Goal: Transaction & Acquisition: Purchase product/service

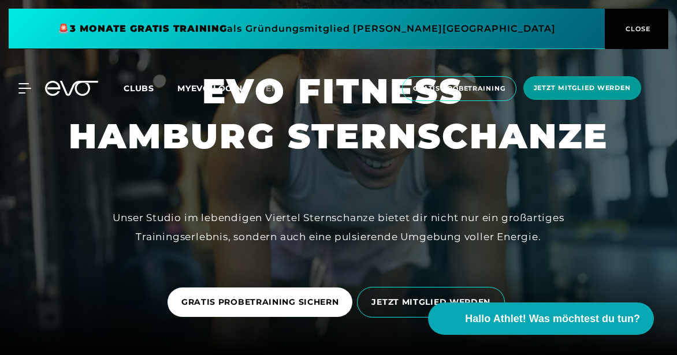
click at [585, 92] on span "Jetzt Mitglied werden" at bounding box center [581, 88] width 97 height 10
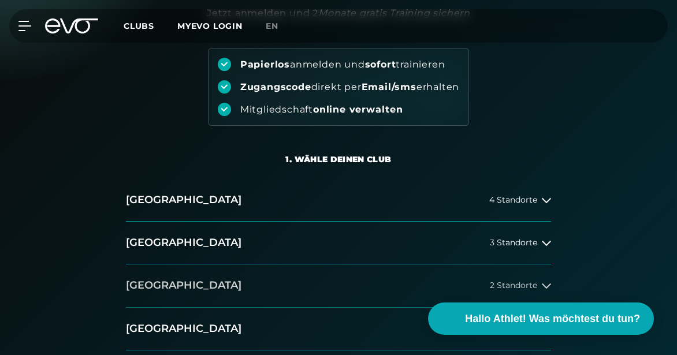
scroll to position [231, 0]
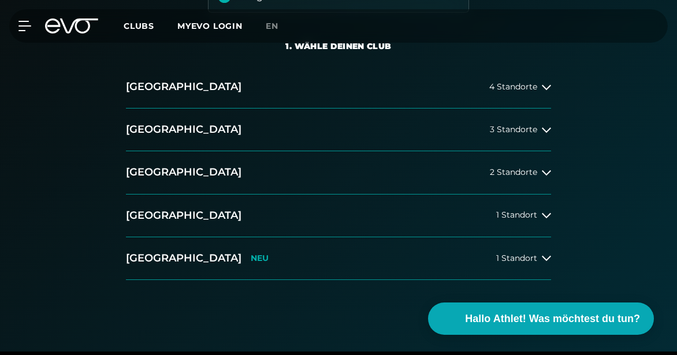
click at [552, 87] on div "[GEOGRAPHIC_DATA] 4 Standorte [GEOGRAPHIC_DATA] 3 Standorte [GEOGRAPHIC_DATA] 2…" at bounding box center [338, 173] width 443 height 214
click at [551, 85] on div "[GEOGRAPHIC_DATA] 4 Standorte [GEOGRAPHIC_DATA] 3 Standorte [GEOGRAPHIC_DATA] 2…" at bounding box center [338, 173] width 443 height 214
click at [544, 85] on icon at bounding box center [545, 87] width 9 height 9
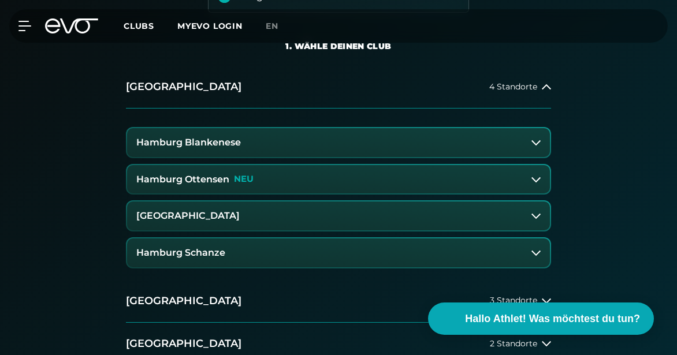
click at [267, 251] on button "Hamburg Schanze" at bounding box center [338, 252] width 423 height 29
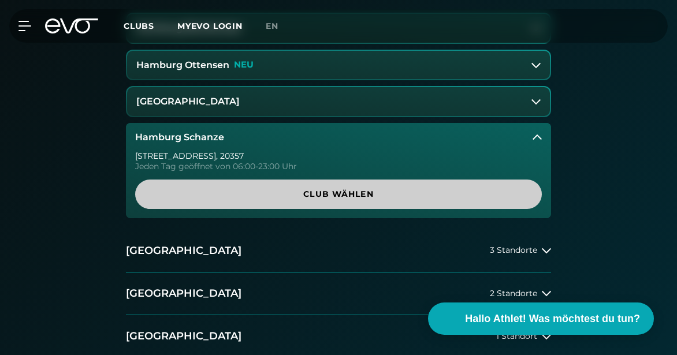
scroll to position [346, 0]
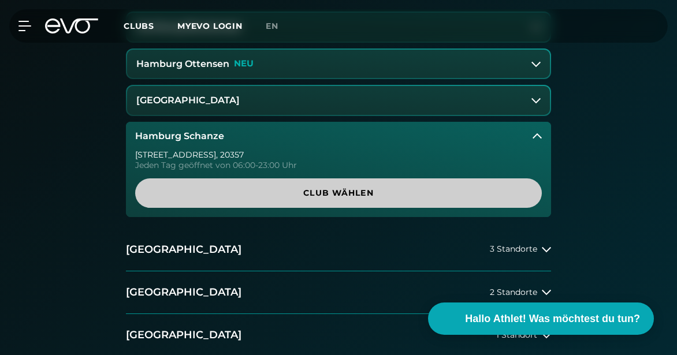
click at [286, 184] on span "Club wählen" at bounding box center [338, 192] width 406 height 29
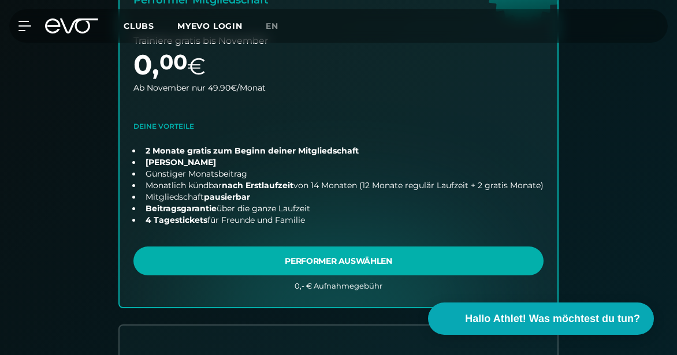
scroll to position [475, 0]
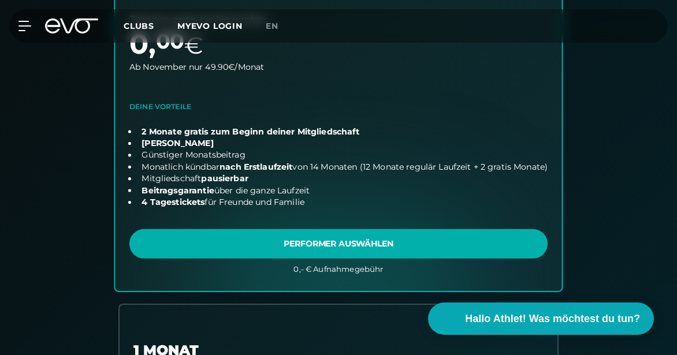
click at [399, 233] on link "choose plan" at bounding box center [338, 86] width 446 height 408
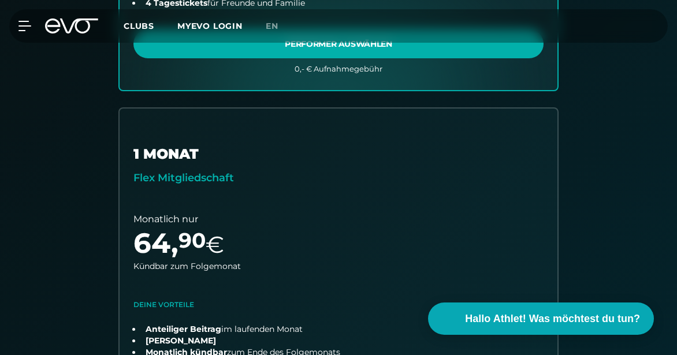
scroll to position [705, 0]
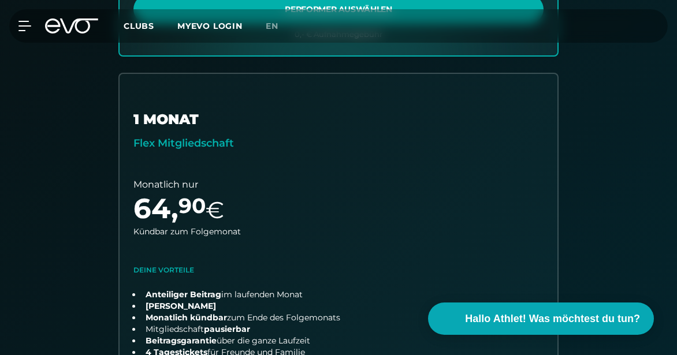
click at [619, 207] on div "September Angebot 14 MONATE Performer Mitgliedschaft Kurze Zeit Trainiere grati…" at bounding box center [338, 61] width 591 height 814
click at [60, 182] on div "September Angebot 14 MONATE Performer Mitgliedschaft Kurze Zeit Trainiere grati…" at bounding box center [338, 61] width 591 height 814
click at [21, 255] on div "Club : Hamburg [STREET_ADDRESS] September Angebot 14 MONATE Performer Mitglieds…" at bounding box center [338, 29] width 677 height 877
click at [34, 151] on div "Club : Hamburg [STREET_ADDRESS] September Angebot 14 MONATE Performer Mitglieds…" at bounding box center [338, 29] width 677 height 877
click at [643, 177] on div "Club : Hamburg [STREET_ADDRESS] September Angebot 14 MONATE Performer Mitglieds…" at bounding box center [338, 29] width 677 height 877
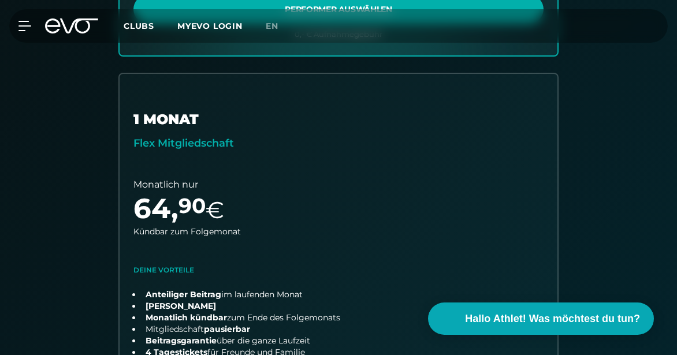
click at [634, 154] on div "Club : Hamburg [STREET_ADDRESS] September Angebot 14 MONATE Performer Mitglieds…" at bounding box center [338, 29] width 677 height 877
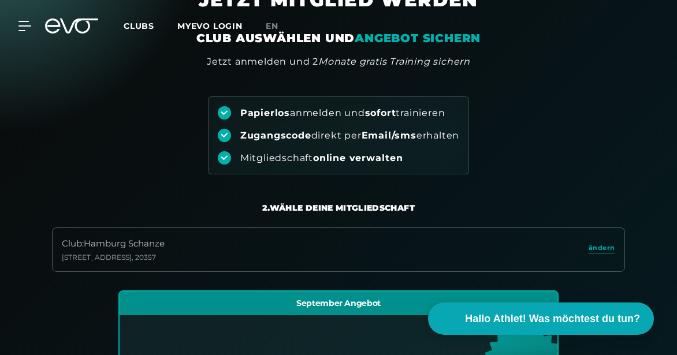
scroll to position [0, 0]
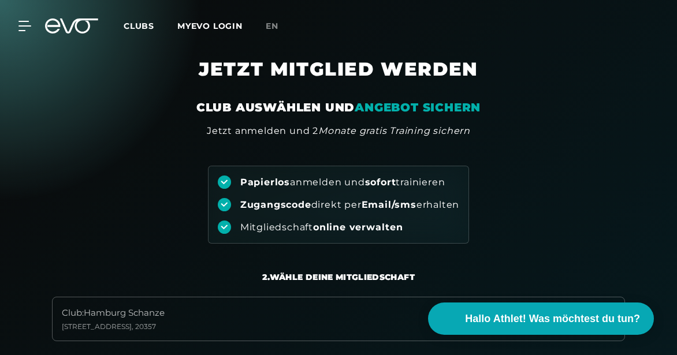
drag, startPoint x: 118, startPoint y: 165, endPoint x: 229, endPoint y: 159, distance: 110.4
click at [129, 168] on div "Papierlos anmelden und sofort trainieren Zugangscode direkt per Email/sms erhal…" at bounding box center [338, 191] width 677 height 106
drag, startPoint x: 580, startPoint y: 169, endPoint x: 595, endPoint y: 69, distance: 101.5
click at [590, 162] on div "Papierlos anmelden und sofort trainieren Zugangscode direkt per Email/sms erhal…" at bounding box center [338, 191] width 677 height 106
drag, startPoint x: 591, startPoint y: 50, endPoint x: 564, endPoint y: 61, distance: 29.3
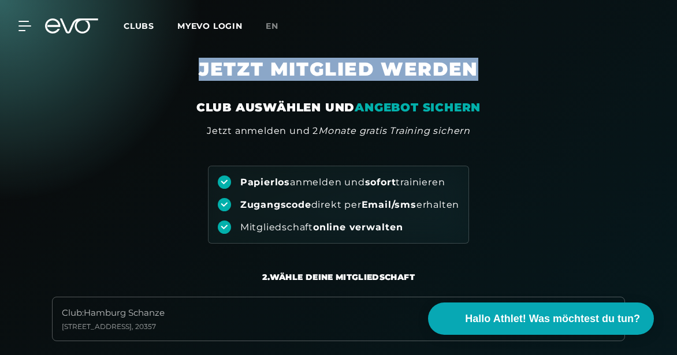
click at [92, 81] on h1 "JETZT MITGLIED WERDEN" at bounding box center [338, 79] width 531 height 42
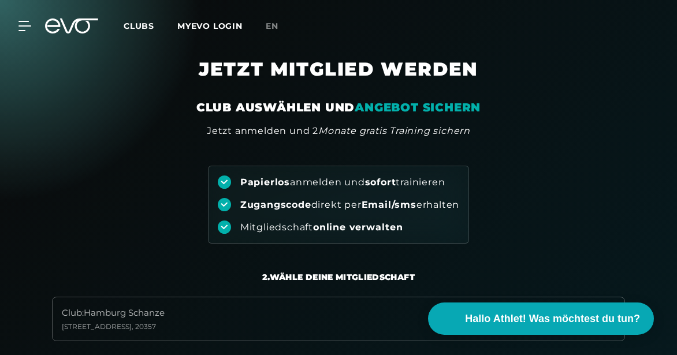
drag, startPoint x: 46, startPoint y: 214, endPoint x: 506, endPoint y: 178, distance: 461.5
click at [87, 210] on div "Papierlos anmelden und sofort trainieren Zugangscode direkt per Email/sms erhal…" at bounding box center [338, 191] width 677 height 106
click at [602, 176] on div "Papierlos anmelden und sofort trainieren Zugangscode direkt per Email/sms erhal…" at bounding box center [338, 191] width 677 height 106
